Goal: Task Accomplishment & Management: Use online tool/utility

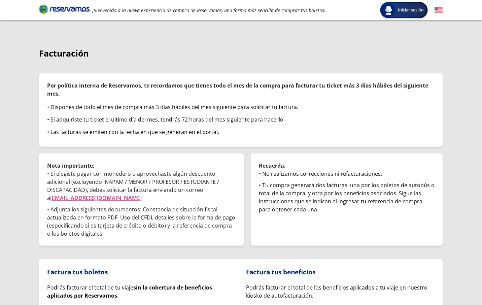
click at [382, 240] on div "Recuerda: • No realizamos correcciones ni refacturaciones. • Tu compra generará…" at bounding box center [347, 200] width 192 height 92
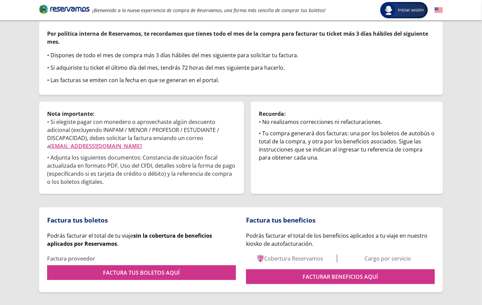
scroll to position [66, 0]
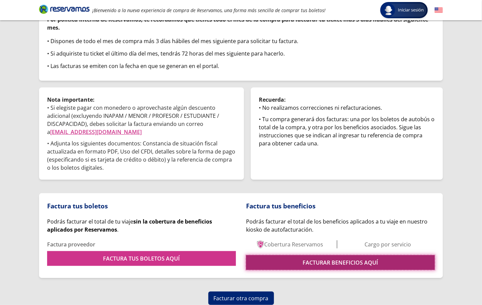
click at [326, 257] on link "FACTURAR BENEFICIOS AQUÍ" at bounding box center [340, 262] width 189 height 15
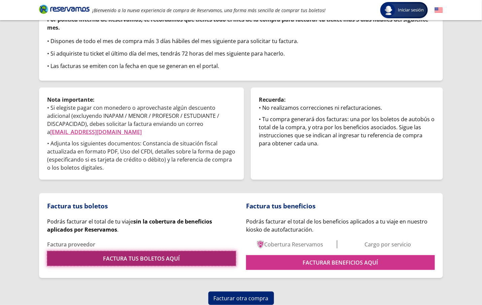
click at [163, 257] on link "FACTURA TUS BOLETOS AQUÍ" at bounding box center [141, 258] width 189 height 15
